Goal: Task Accomplishment & Management: Manage account settings

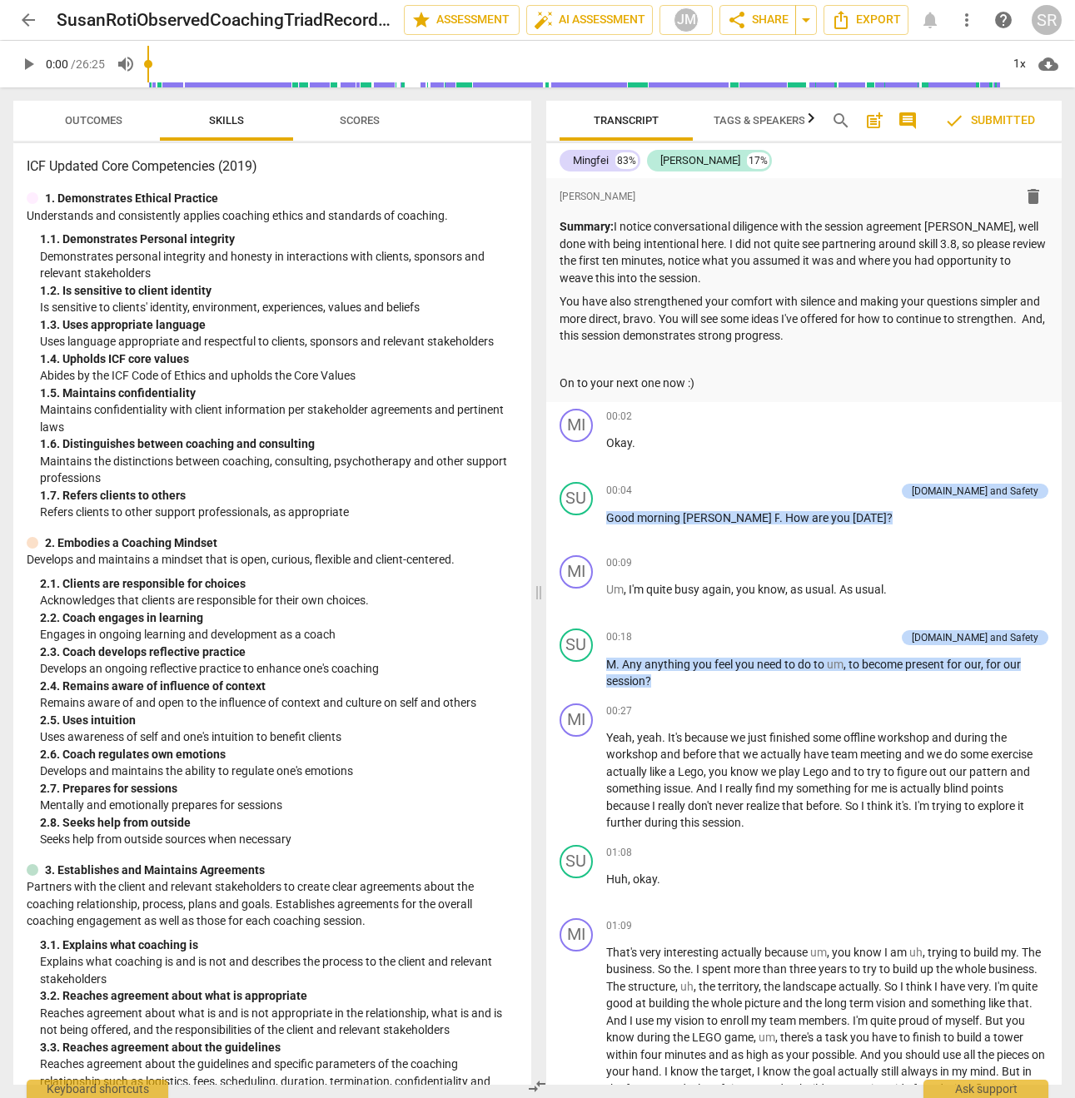
click at [36, 22] on span "arrow_back" at bounding box center [28, 20] width 20 height 20
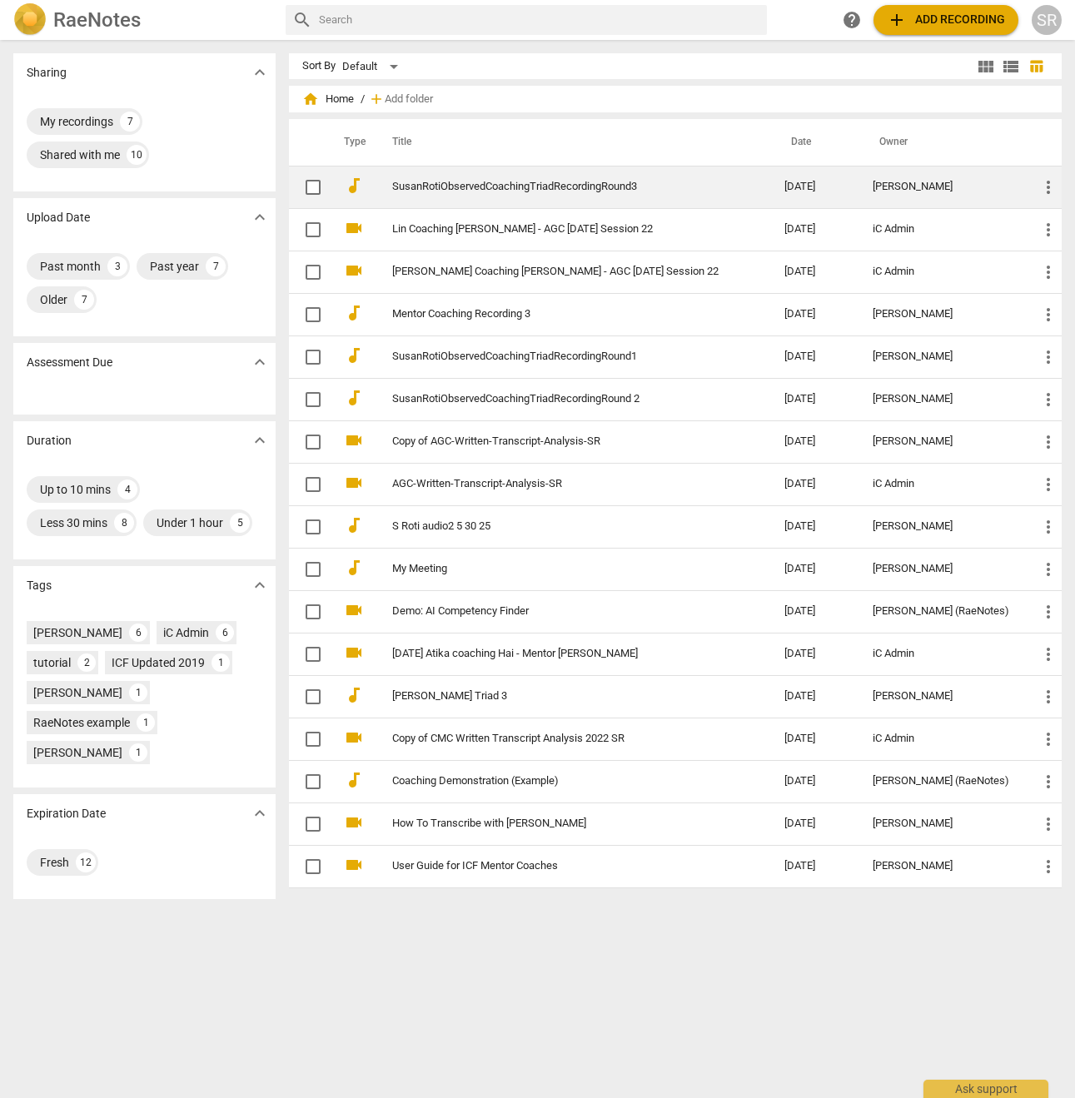
click at [679, 185] on link "SusanRotiObservedCoachingTriadRecordingRound3" at bounding box center [558, 187] width 332 height 12
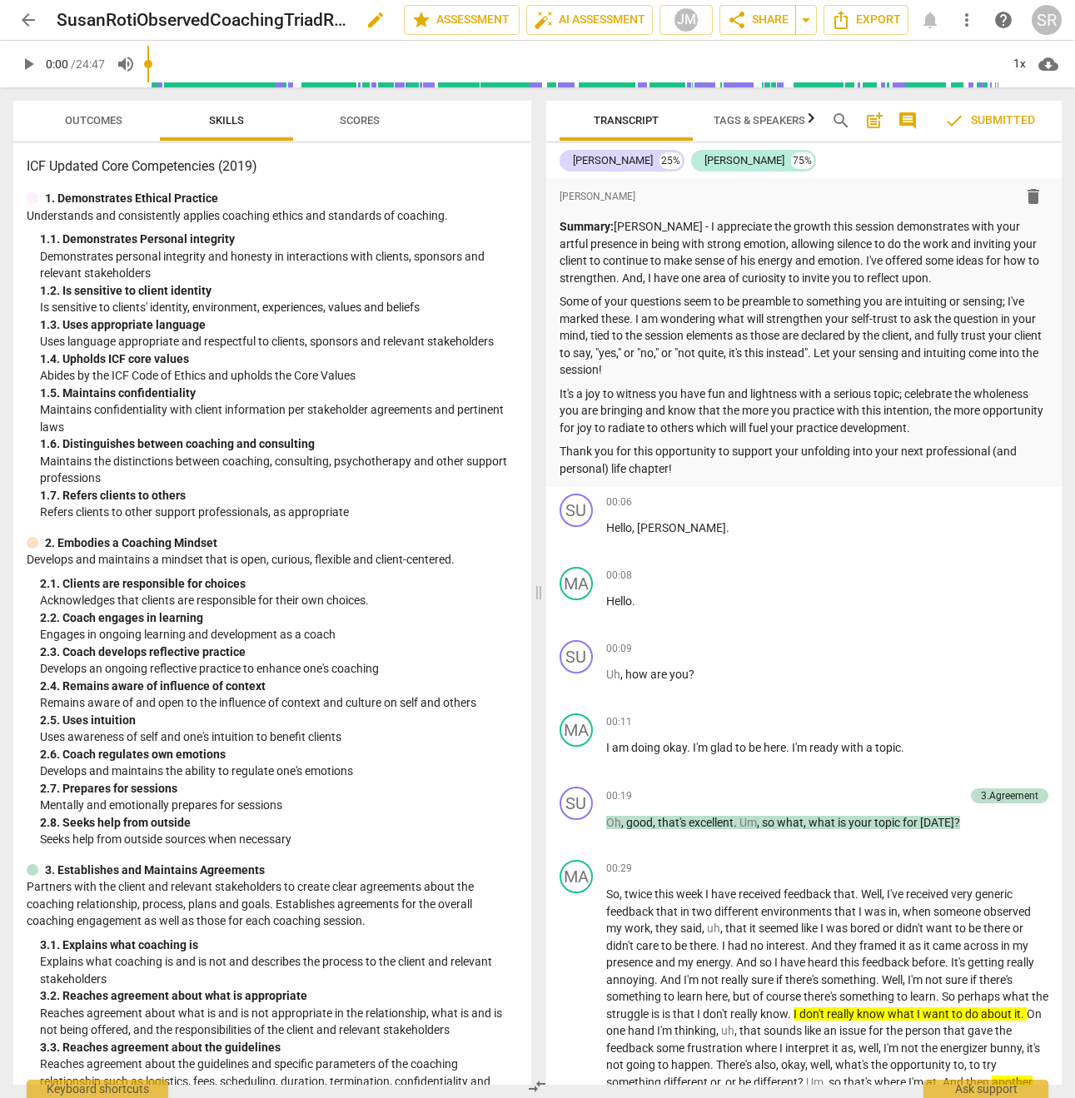
click at [251, 26] on h2 "SusanRotiObservedCoachingTriadRecordingRound3" at bounding box center [202, 20] width 291 height 21
click at [383, 18] on span "edit" at bounding box center [376, 20] width 30 height 20
click at [271, 19] on input "SusanRotiObservedCoachingTriadRecordingRound3" at bounding box center [194, 20] width 274 height 32
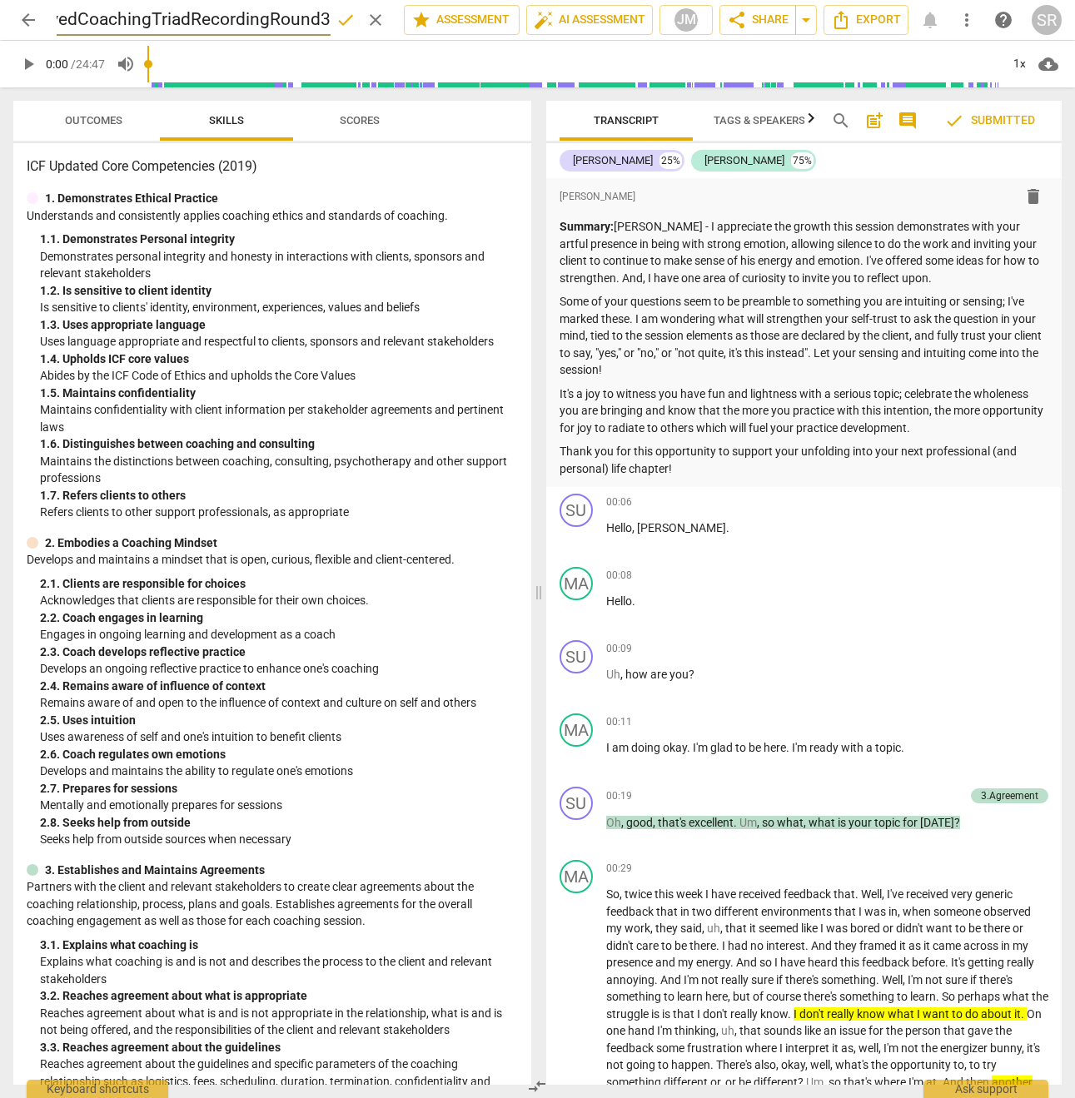
click at [271, 19] on input "SusanRotiObservedCoachingTriadRecordingRound3" at bounding box center [194, 20] width 274 height 32
click at [369, 20] on span "clear" at bounding box center [376, 20] width 20 height 20
click at [1050, 18] on div "SR" at bounding box center [1047, 20] width 30 height 30
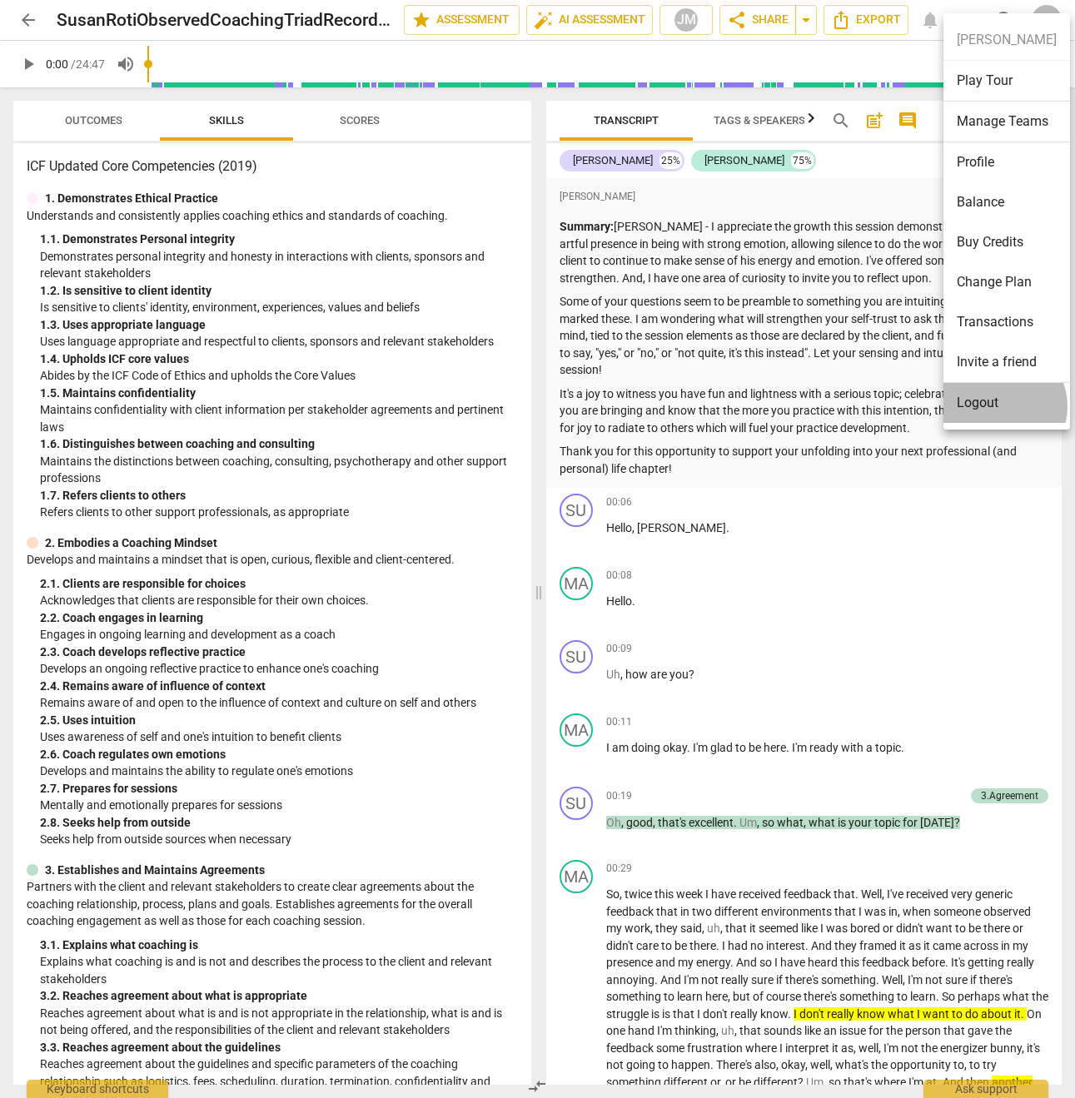
click at [1002, 406] on li "Logout" at bounding box center [1006, 403] width 127 height 40
